Goal: Task Accomplishment & Management: Use online tool/utility

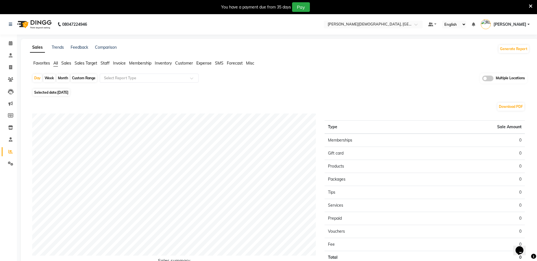
click at [465, 97] on div "Day Week Month Custom Range Select Report Type Multiple Locations Selected date…" at bounding box center [280, 179] width 500 height 213
click at [486, 80] on span at bounding box center [487, 78] width 11 height 6
click at [482, 79] on input "checkbox" at bounding box center [482, 79] width 0 height 0
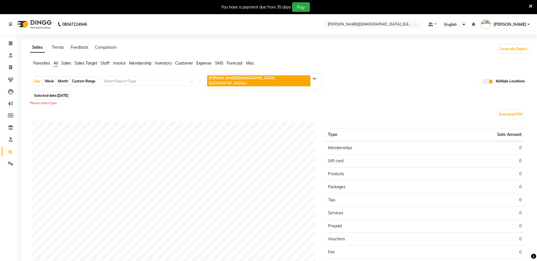
click at [314, 78] on span at bounding box center [314, 78] width 11 height 11
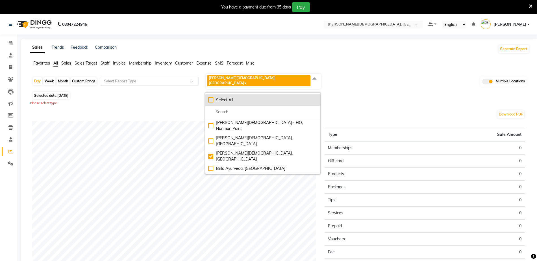
click at [231, 97] on div "Select All" at bounding box center [262, 100] width 109 height 6
checkbox input "true"
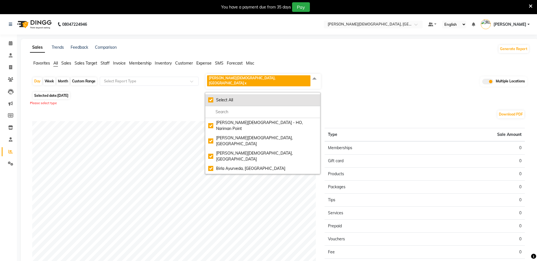
checkbox input "true"
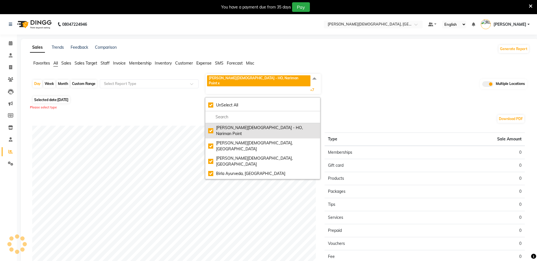
click at [246, 123] on li "[PERSON_NAME][DEMOGRAPHIC_DATA] - HO, Nariman Point" at bounding box center [262, 130] width 115 height 15
checkbox input "false"
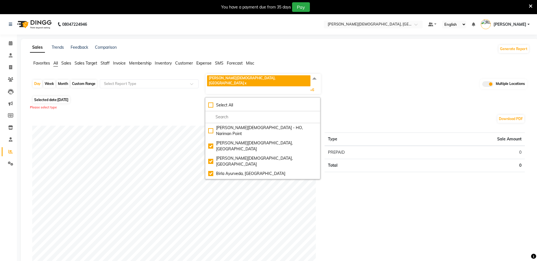
click at [372, 105] on div "Please select type" at bounding box center [280, 107] width 500 height 5
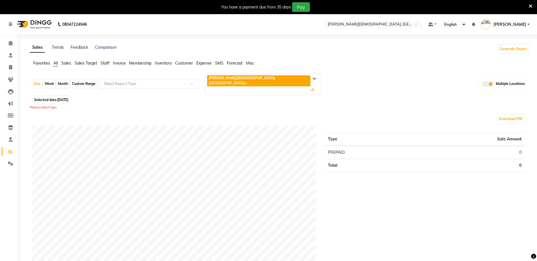
click at [154, 81] on input "text" at bounding box center [143, 84] width 81 height 6
click at [122, 61] on span "Invoice" at bounding box center [119, 62] width 13 height 5
click at [307, 77] on span "Birla [DEMOGRAPHIC_DATA], Powai-Forest x Birla [DEMOGRAPHIC_DATA], Thane West x…" at bounding box center [263, 84] width 115 height 20
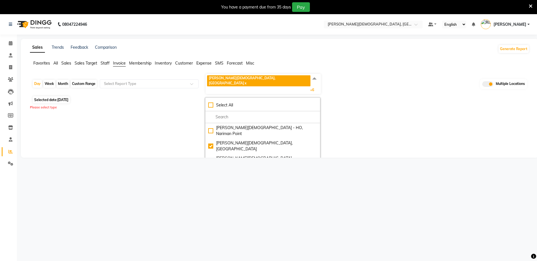
click at [376, 119] on div "Sales Trends Feedback Comparison Generate Report Favorites All Sales Sales Targ…" at bounding box center [280, 98] width 518 height 119
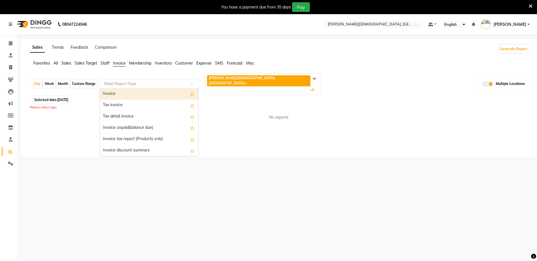
click at [117, 79] on div "Select Report Type" at bounding box center [149, 83] width 99 height 9
click at [117, 88] on div "Invoice" at bounding box center [149, 93] width 98 height 11
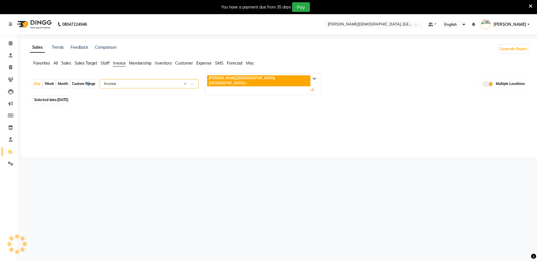
click at [87, 80] on div "Custom Range" at bounding box center [84, 84] width 26 height 8
select select "9"
select select "2025"
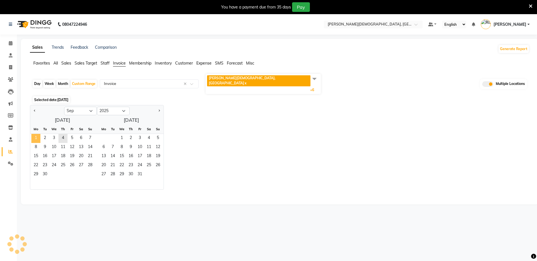
click at [39, 134] on span "1" at bounding box center [35, 138] width 9 height 9
select select "full_report"
select select "csv"
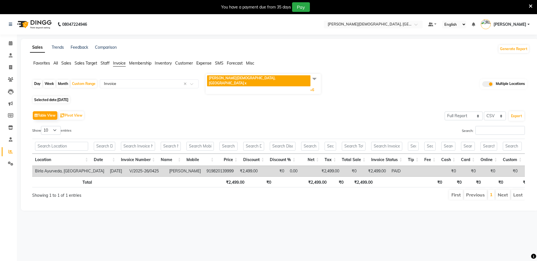
click at [54, 137] on div "Location Date Invoice Number Name Mobile Price Discount Discount % Net Tax Tota…" at bounding box center [278, 151] width 493 height 29
click at [68, 98] on span "[DATE]" at bounding box center [62, 100] width 11 height 4
select select "9"
select select "2025"
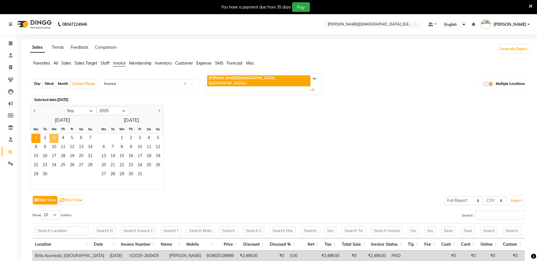
click at [53, 134] on span "3" at bounding box center [53, 138] width 9 height 9
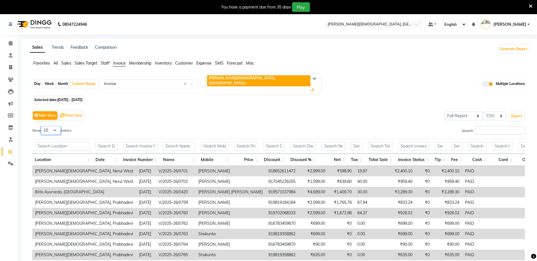
click at [56, 126] on select "10 25 50 100" at bounding box center [51, 130] width 20 height 9
select select "100"
click at [42, 126] on select "10 25 50 100" at bounding box center [51, 130] width 20 height 9
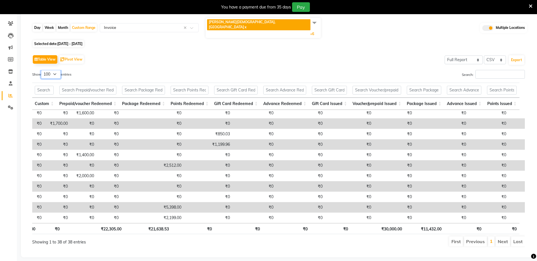
scroll to position [290, 157]
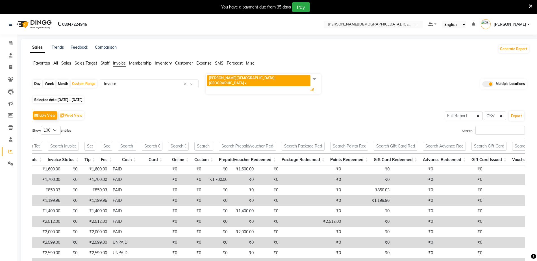
click at [313, 77] on span at bounding box center [314, 78] width 11 height 11
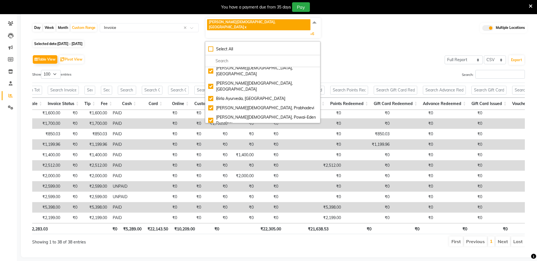
click at [358, 53] on div "Table View Pivot View Select Full Report Filtered Report Select CSV PDF Export" at bounding box center [278, 59] width 493 height 12
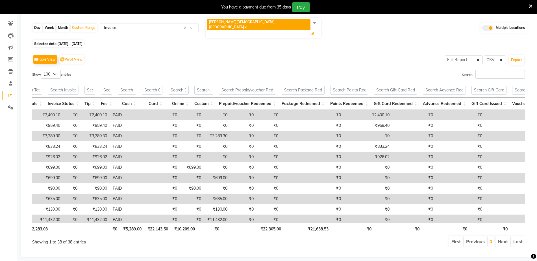
click at [316, 22] on span at bounding box center [314, 22] width 11 height 11
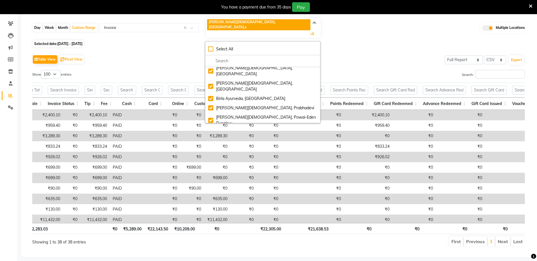
click at [396, 53] on div "Table View Pivot View Select Full Report Filtered Report Select CSV PDF Export" at bounding box center [278, 59] width 493 height 12
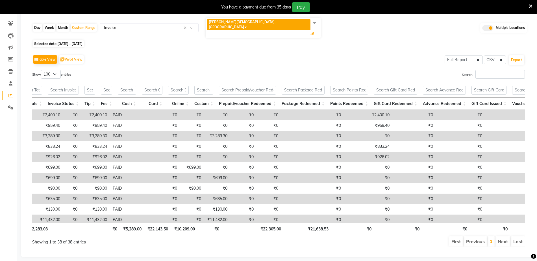
click at [311, 24] on span at bounding box center [314, 22] width 11 height 11
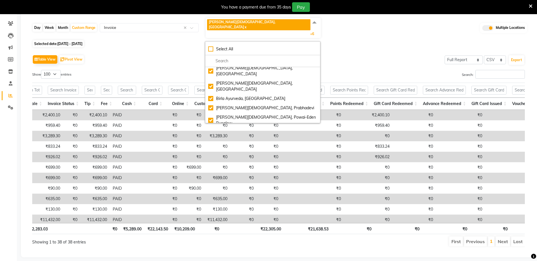
click at [323, 53] on div "Table View Pivot View Select Full Report Filtered Report Select CSV PDF Export" at bounding box center [278, 59] width 493 height 12
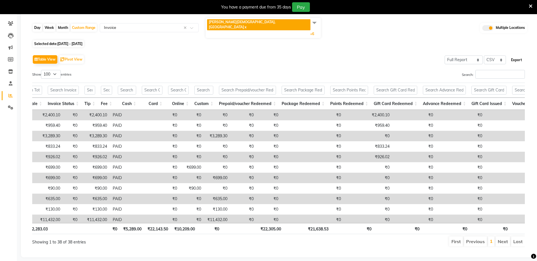
click at [516, 55] on button "Export" at bounding box center [517, 60] width 16 height 10
